Goal: Task Accomplishment & Management: Manage account settings

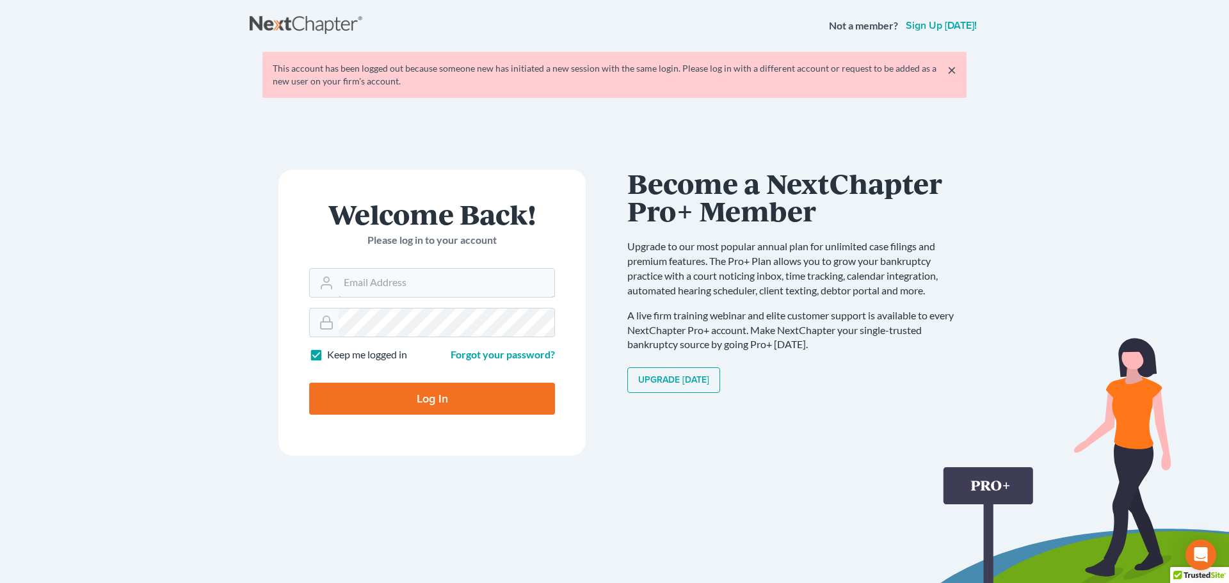
type input "[EMAIL_ADDRESS][DOMAIN_NAME]"
click at [448, 406] on input "Log In" at bounding box center [432, 399] width 246 height 32
type input "Thinking..."
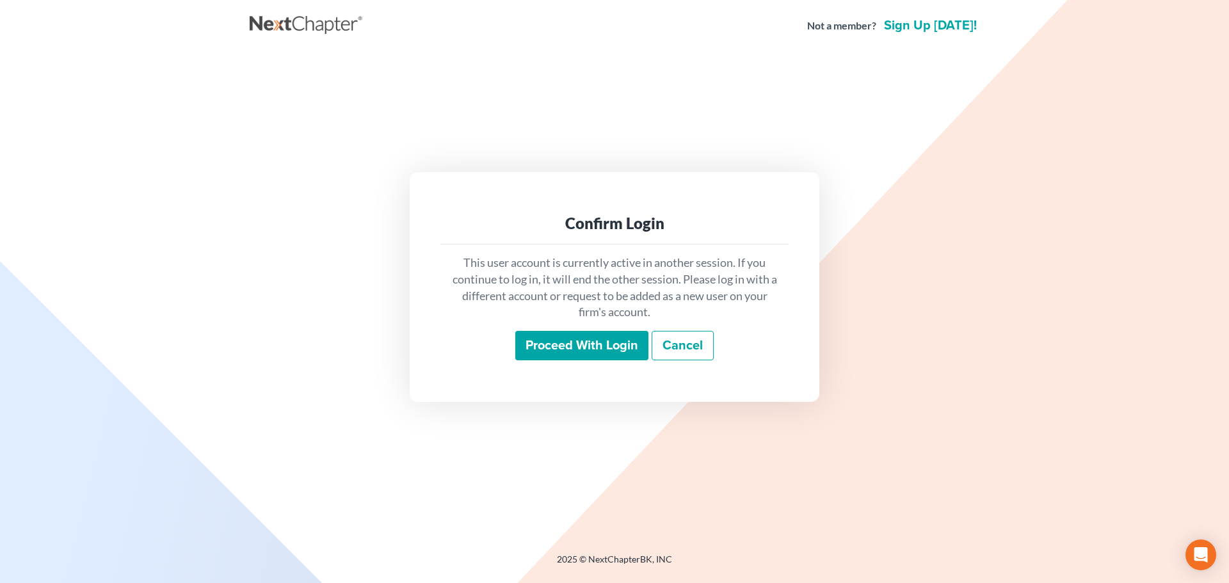
click at [611, 340] on input "Proceed with login" at bounding box center [581, 345] width 133 height 29
